Goal: Task Accomplishment & Management: Use online tool/utility

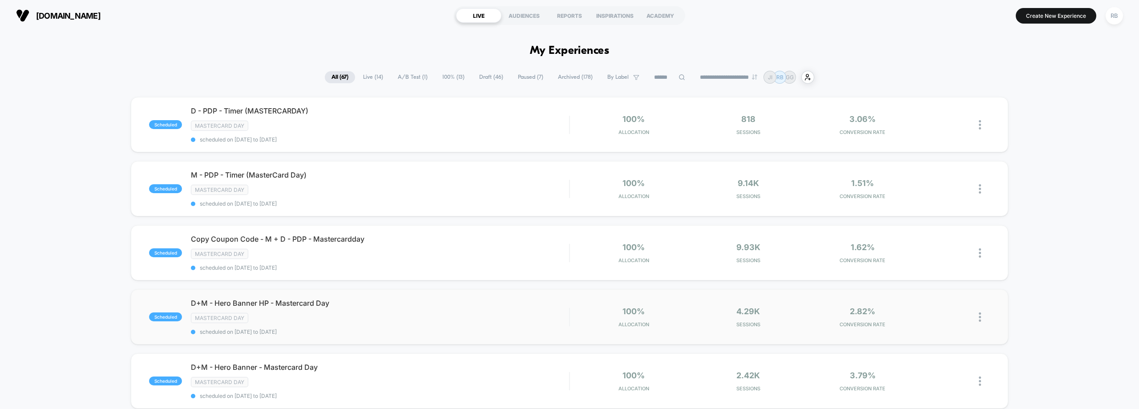
scroll to position [312, 0]
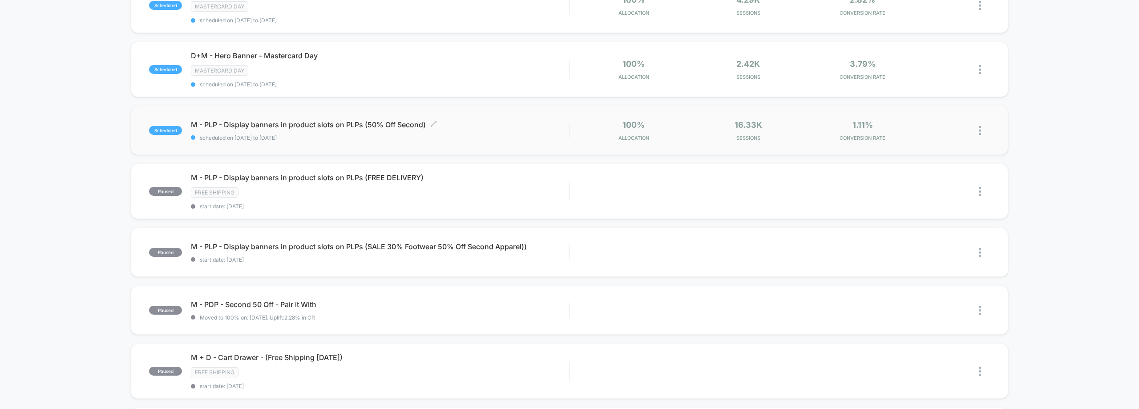
click at [383, 130] on div "M - PLP - Display banners in product slots on PLPs (50% Off Second) Click to ed…" at bounding box center [380, 130] width 378 height 21
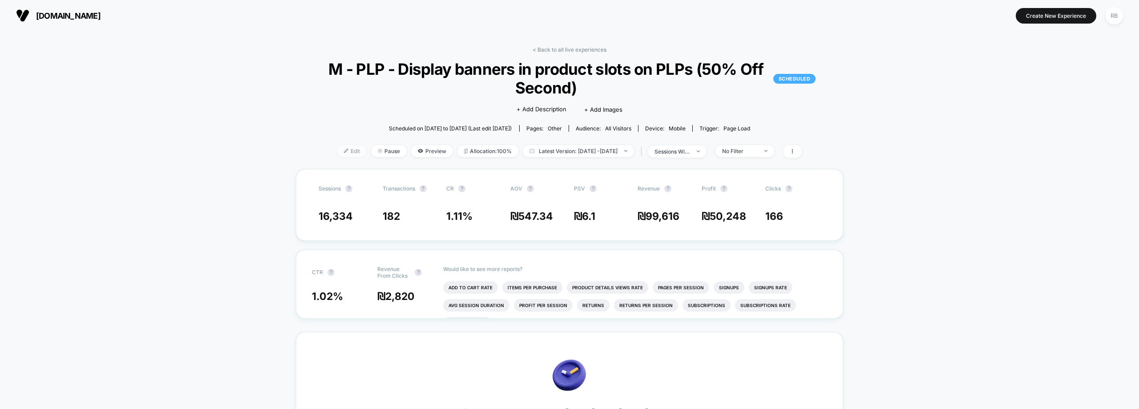
click at [344, 151] on img at bounding box center [346, 151] width 4 height 4
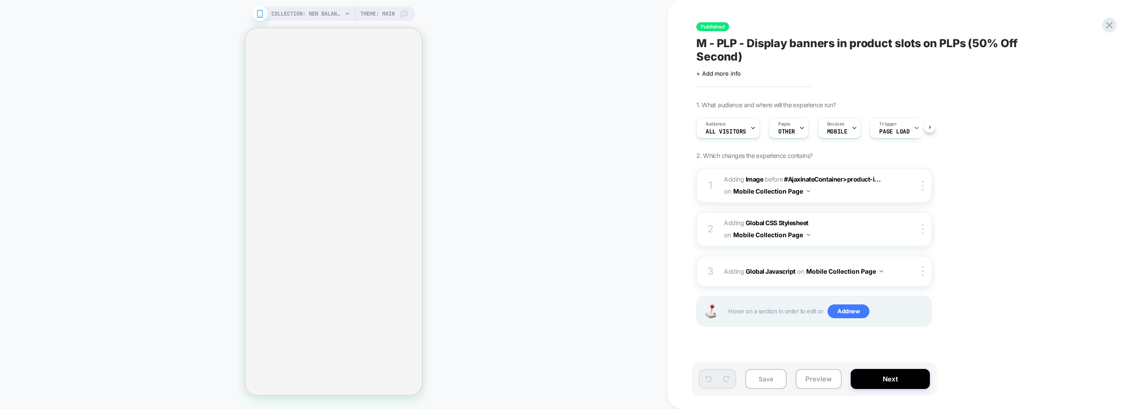
scroll to position [0, 0]
click at [843, 192] on span "#_loomi_addon_1732209690184_dup1732454053_dup1733641019_dup1752042035_dup175437…" at bounding box center [809, 186] width 170 height 24
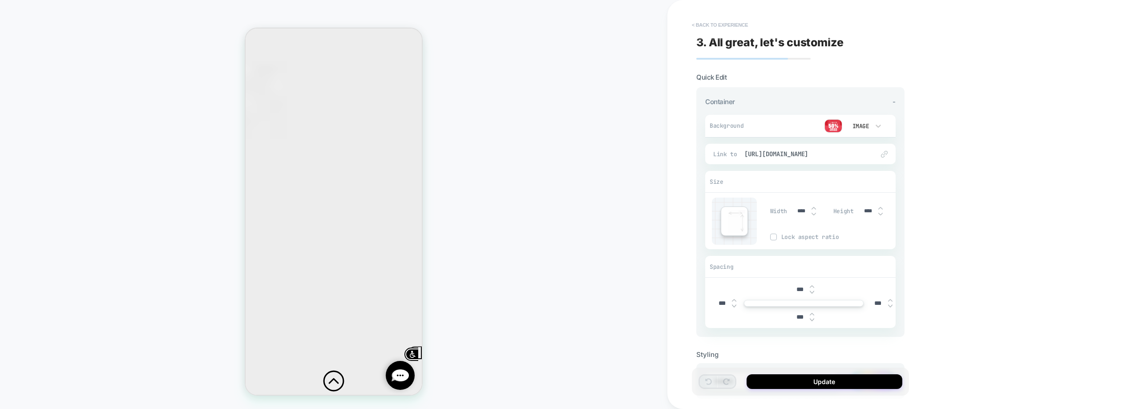
scroll to position [0, 0]
click at [733, 23] on button "< Back to experience" at bounding box center [720, 25] width 65 height 14
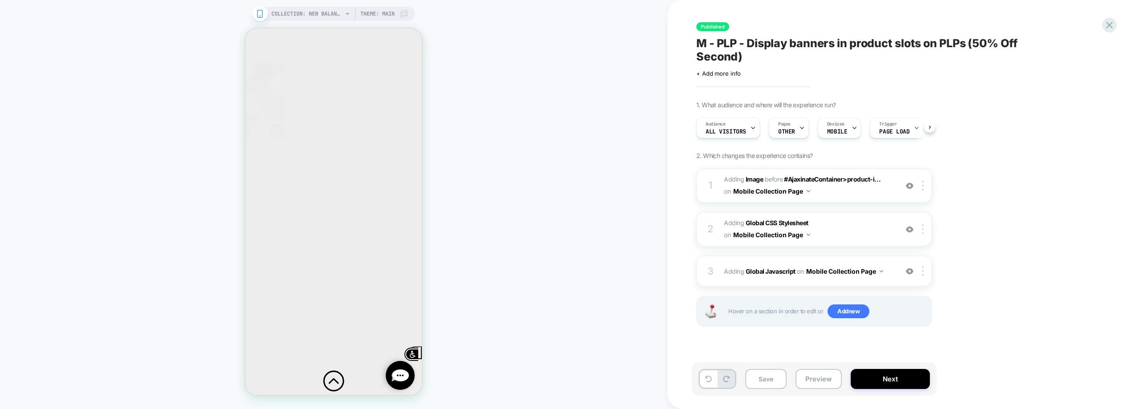
click at [876, 376] on button "Next" at bounding box center [890, 379] width 79 height 20
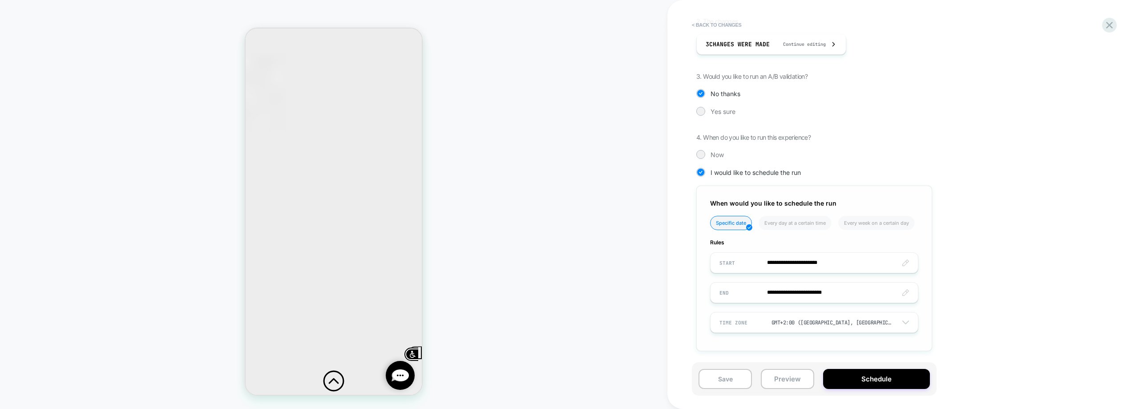
scroll to position [872, 0]
click at [778, 297] on input "**********" at bounding box center [814, 292] width 207 height 21
type input "**********"
click at [870, 379] on button "Schedule" at bounding box center [876, 379] width 107 height 20
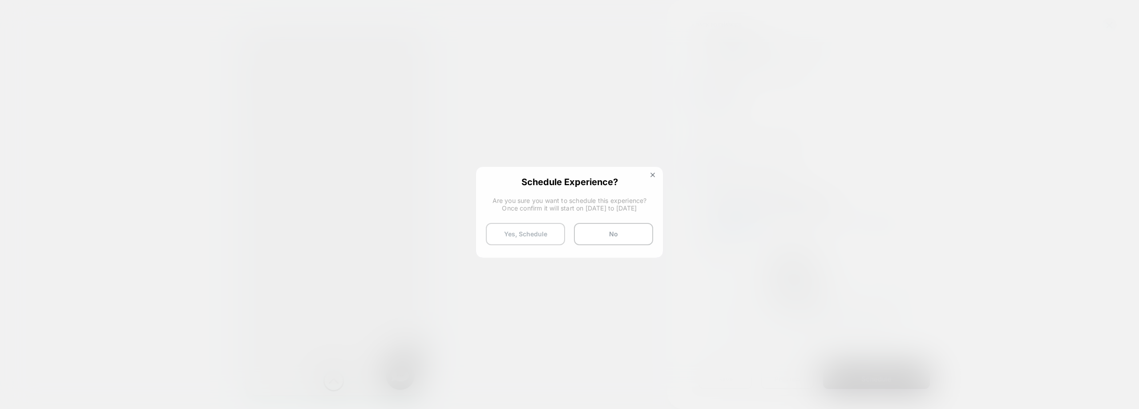
scroll to position [881, 0]
drag, startPoint x: 514, startPoint y: 236, endPoint x: 510, endPoint y: 237, distance: 4.6
click at [514, 236] on button "Yes, Schedule" at bounding box center [525, 234] width 79 height 22
